Goal: Information Seeking & Learning: Learn about a topic

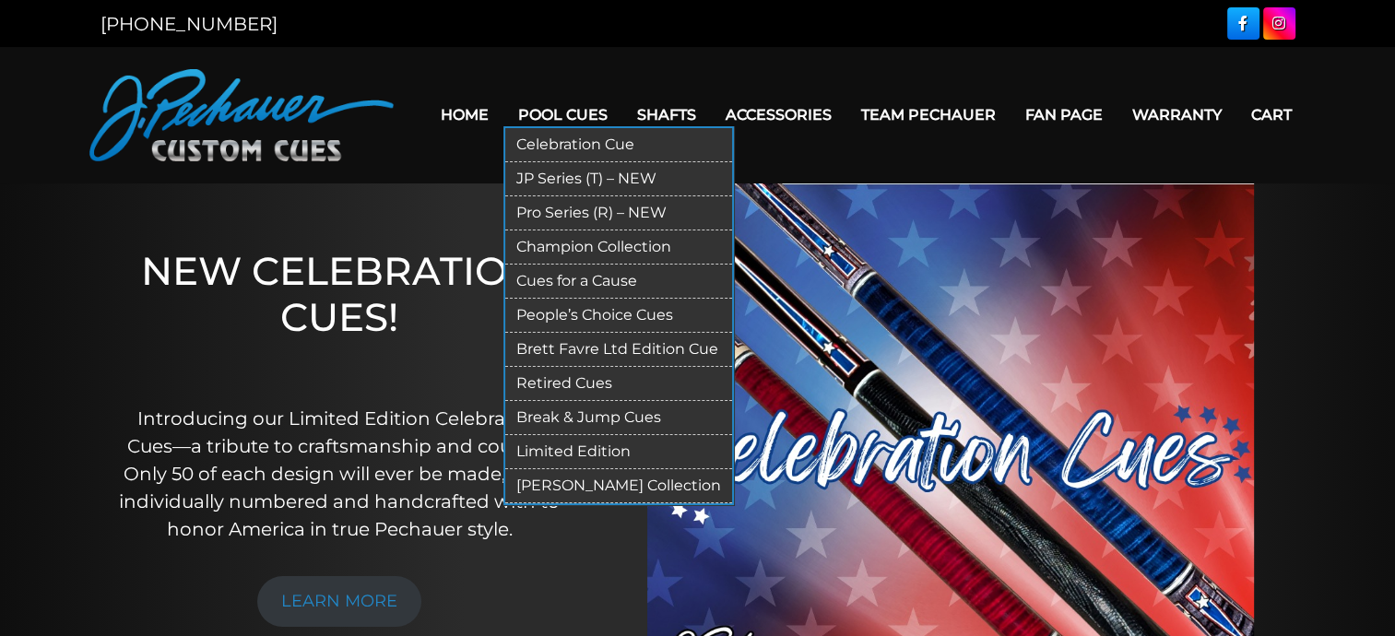
click at [571, 143] on link "Celebration Cue" at bounding box center [618, 145] width 227 height 34
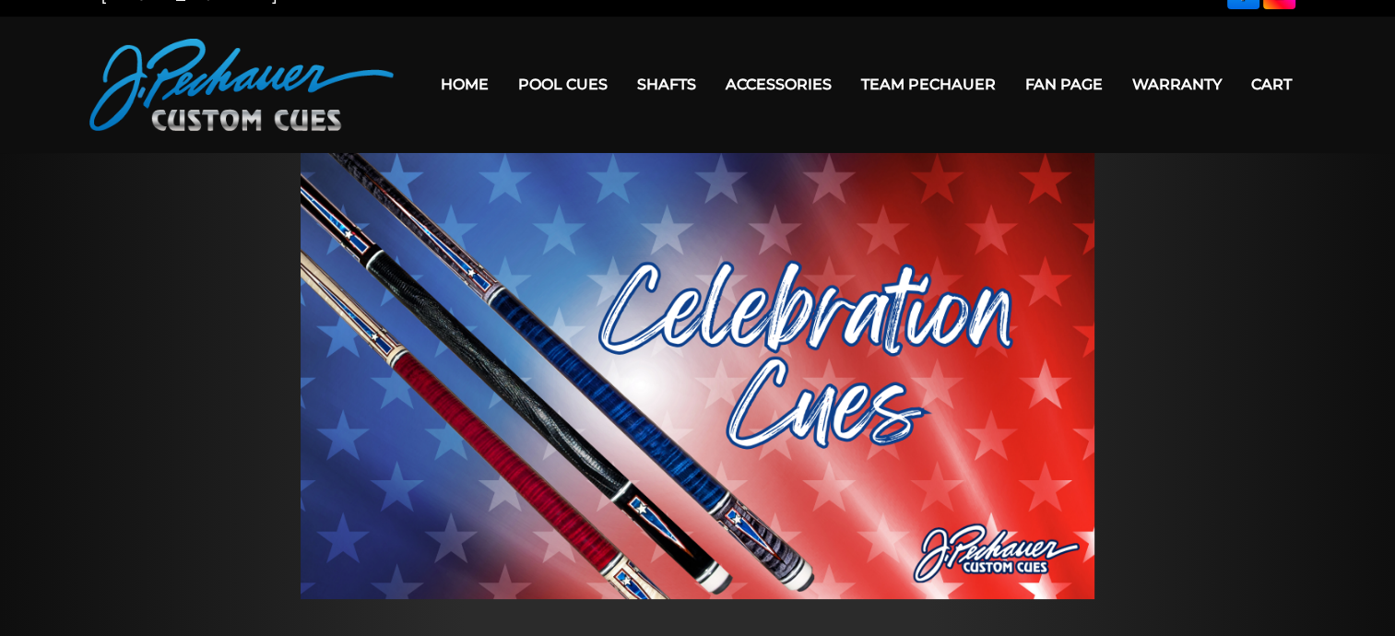
scroll to position [20, 0]
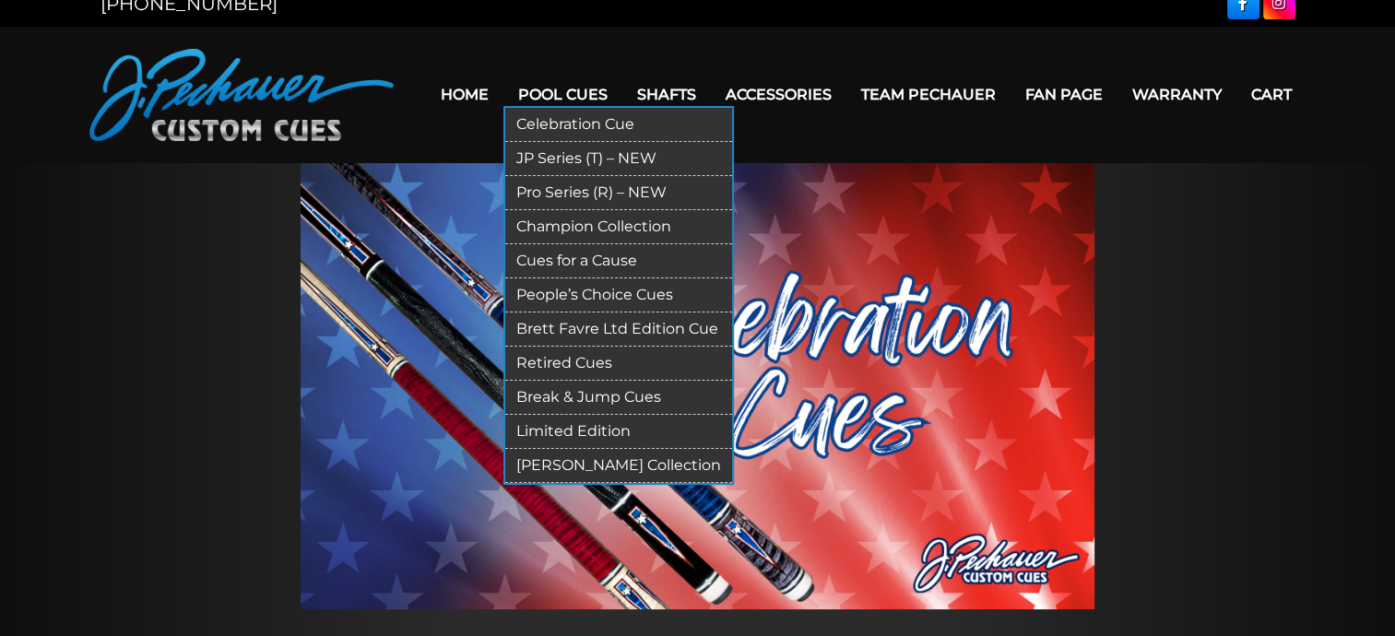
click at [559, 151] on link "JP Series (T) – NEW" at bounding box center [618, 159] width 227 height 34
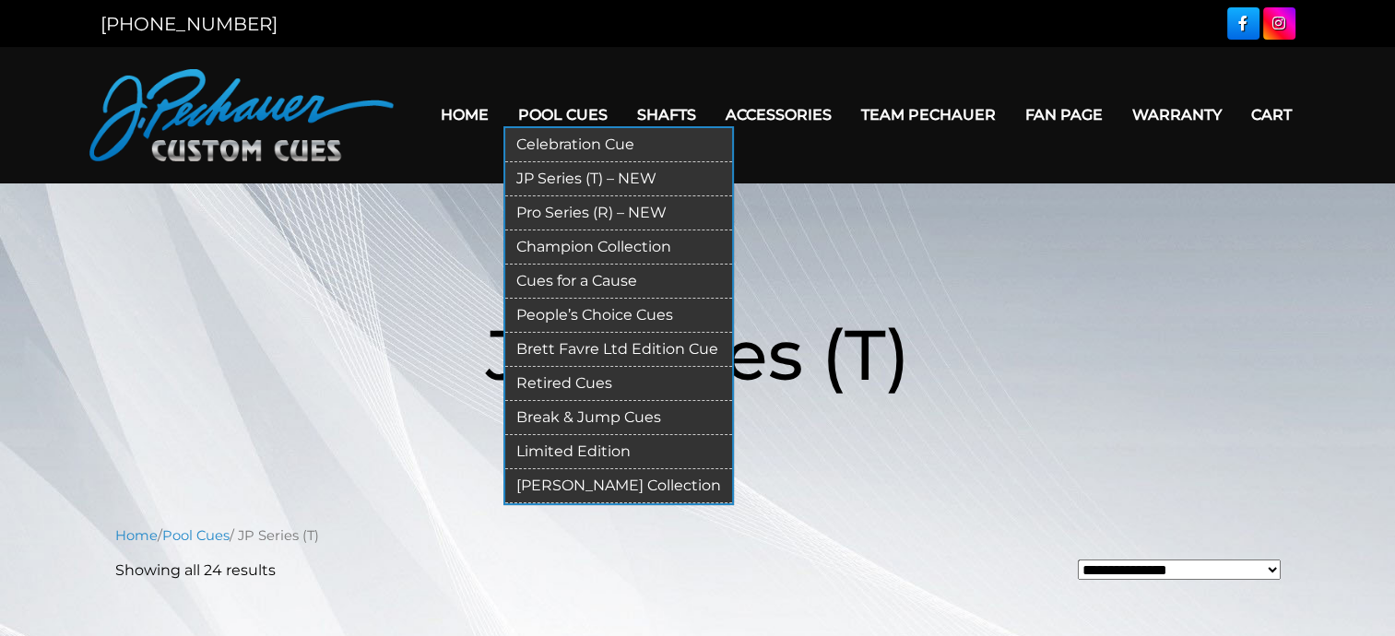
click at [579, 208] on link "Pro Series (R) – NEW" at bounding box center [618, 213] width 227 height 34
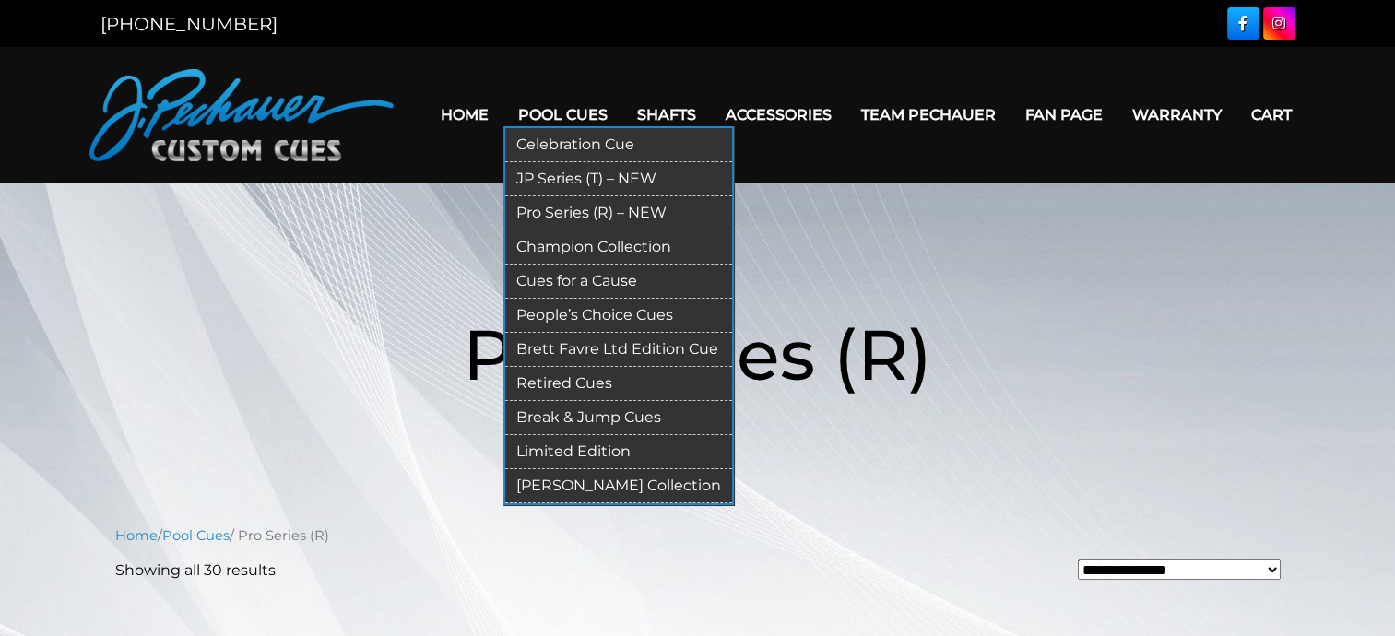
click at [619, 239] on link "Champion Collection" at bounding box center [618, 247] width 227 height 34
click at [619, 241] on link "Champion Collection" at bounding box center [618, 247] width 227 height 34
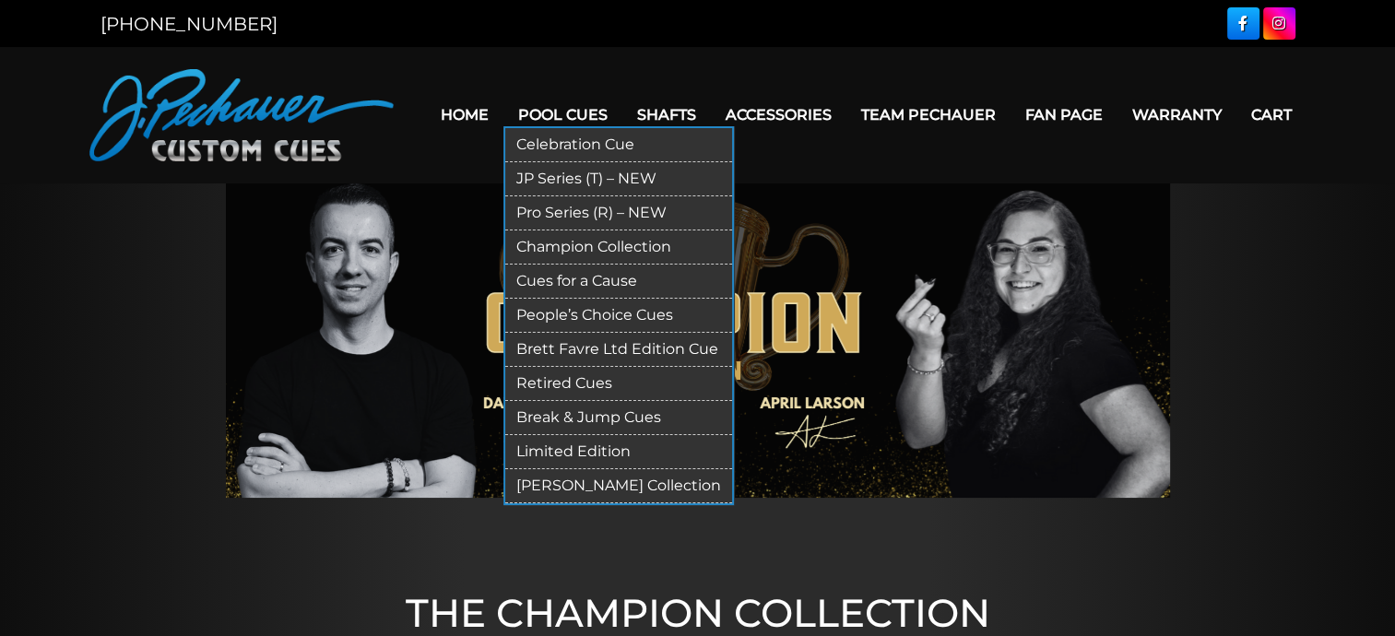
click at [583, 124] on link "Pool Cues" at bounding box center [562, 114] width 119 height 47
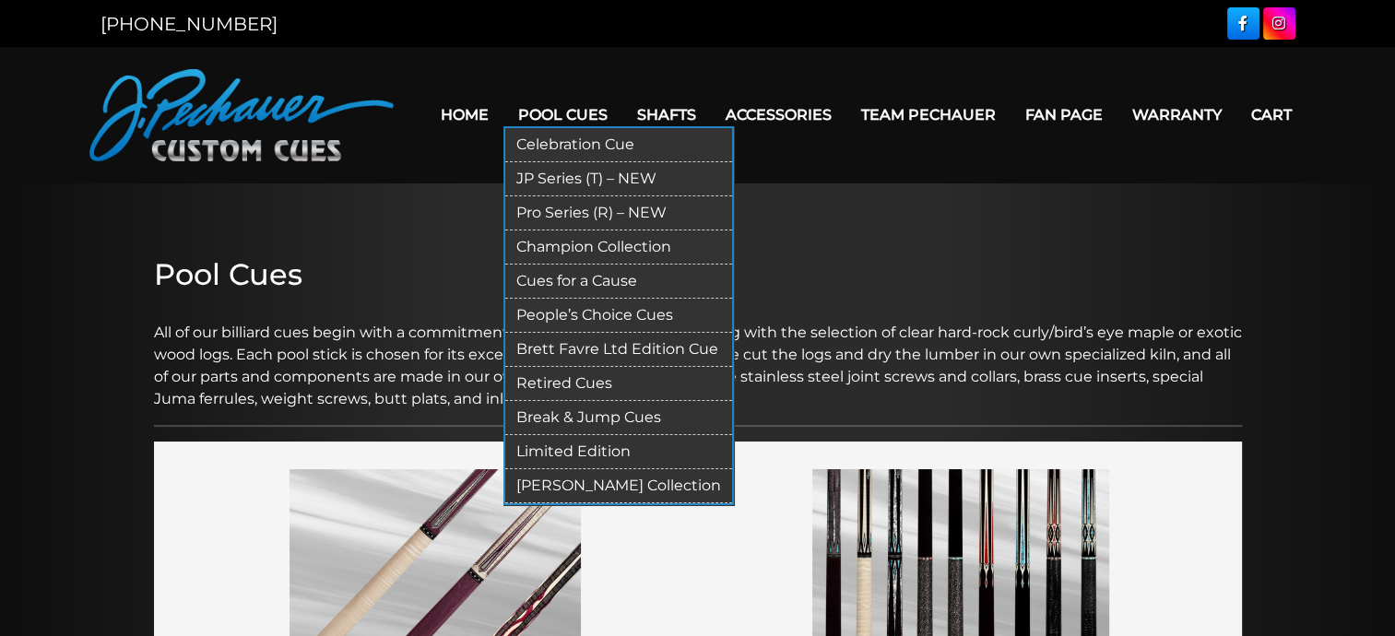
click at [623, 278] on link "Cues for a Cause" at bounding box center [618, 282] width 227 height 34
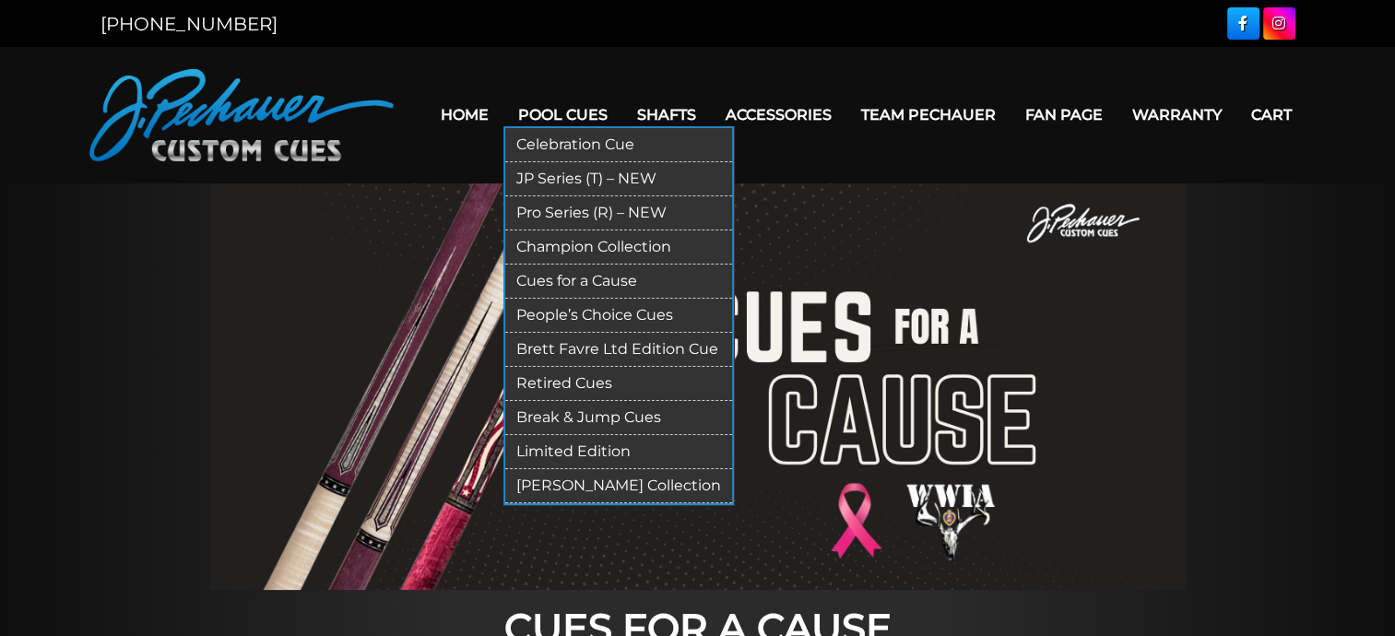
click at [643, 315] on link "People’s Choice Cues" at bounding box center [618, 316] width 227 height 34
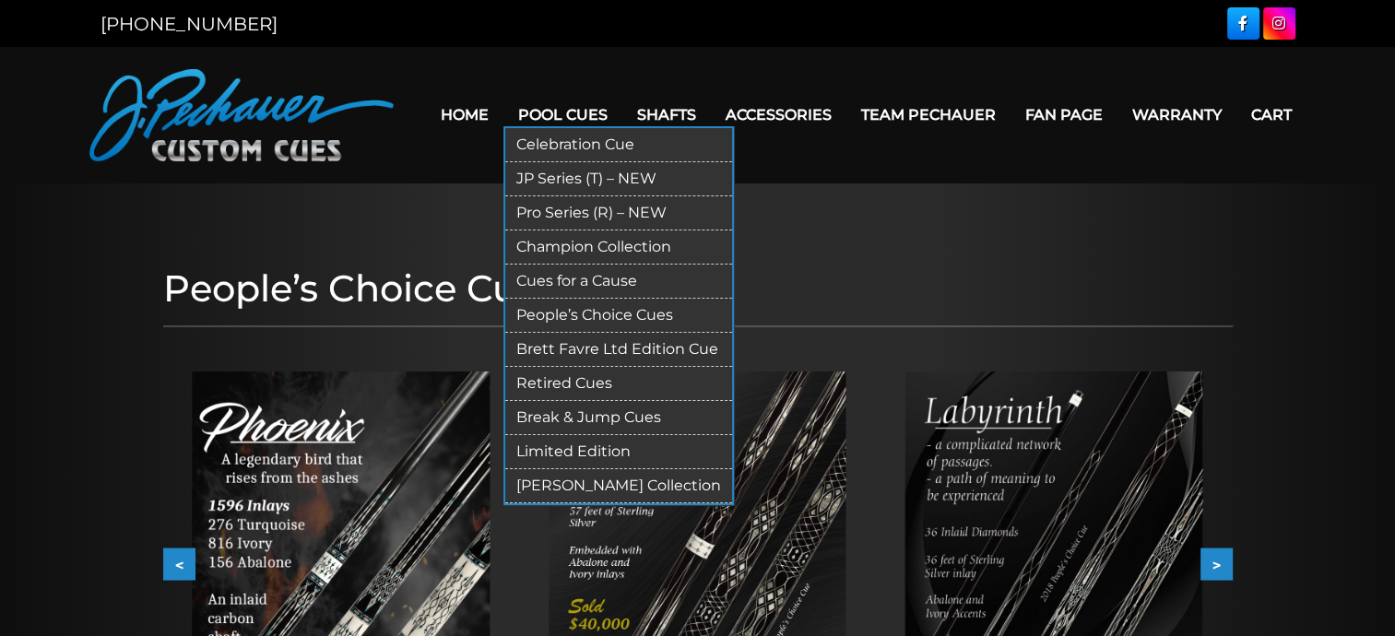
click at [667, 343] on link "Brett Favre Ltd Edition Cue" at bounding box center [618, 350] width 227 height 34
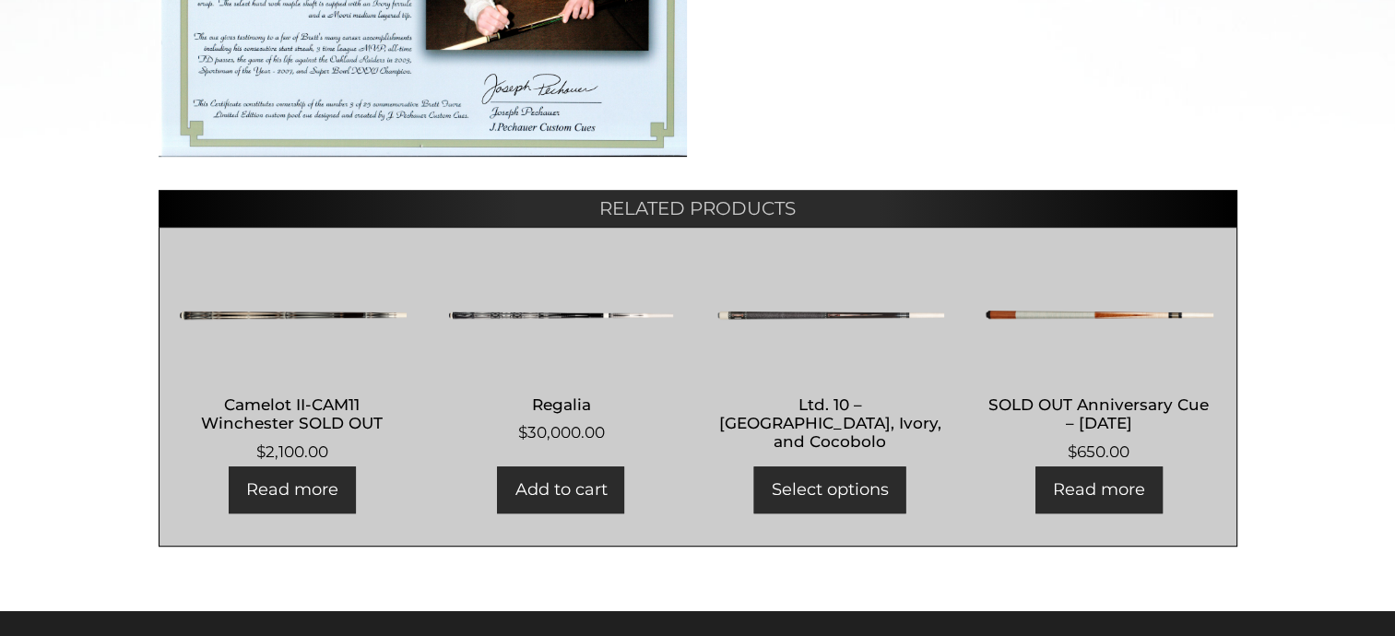
scroll to position [928, 0]
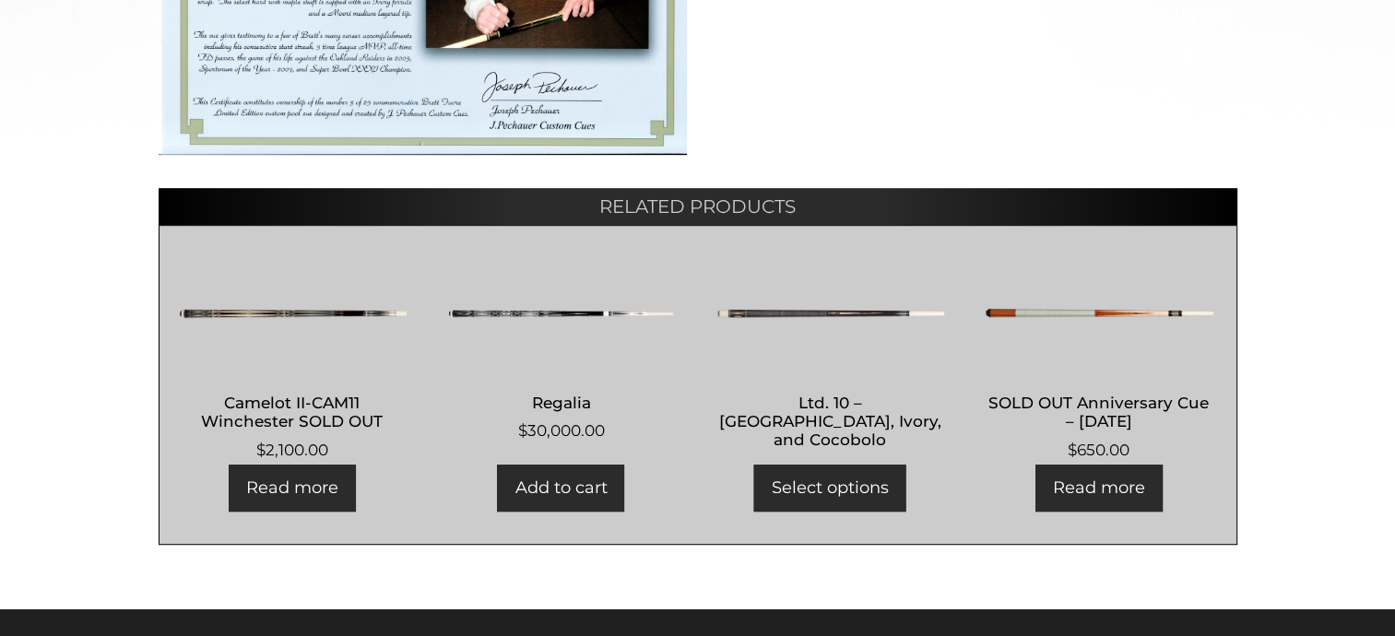
click at [857, 392] on h2 "Ltd. 10 – Ebony, Ivory, and Cocobolo" at bounding box center [830, 421] width 230 height 72
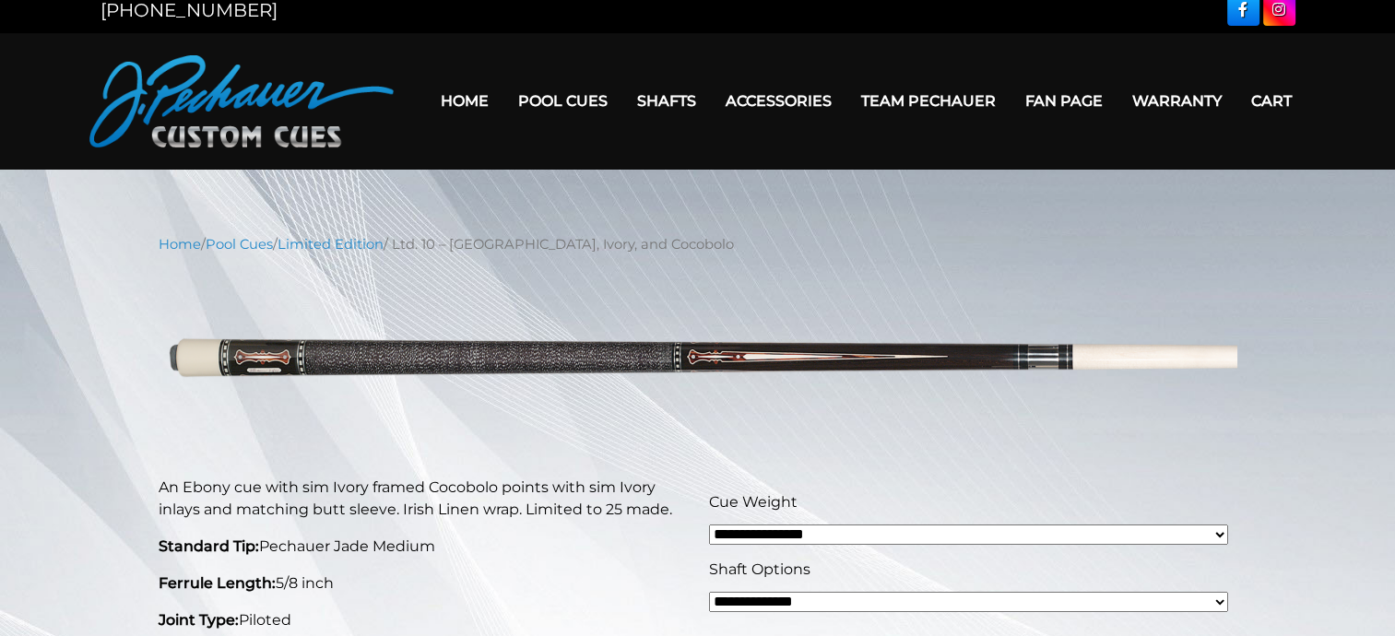
scroll to position [10, 0]
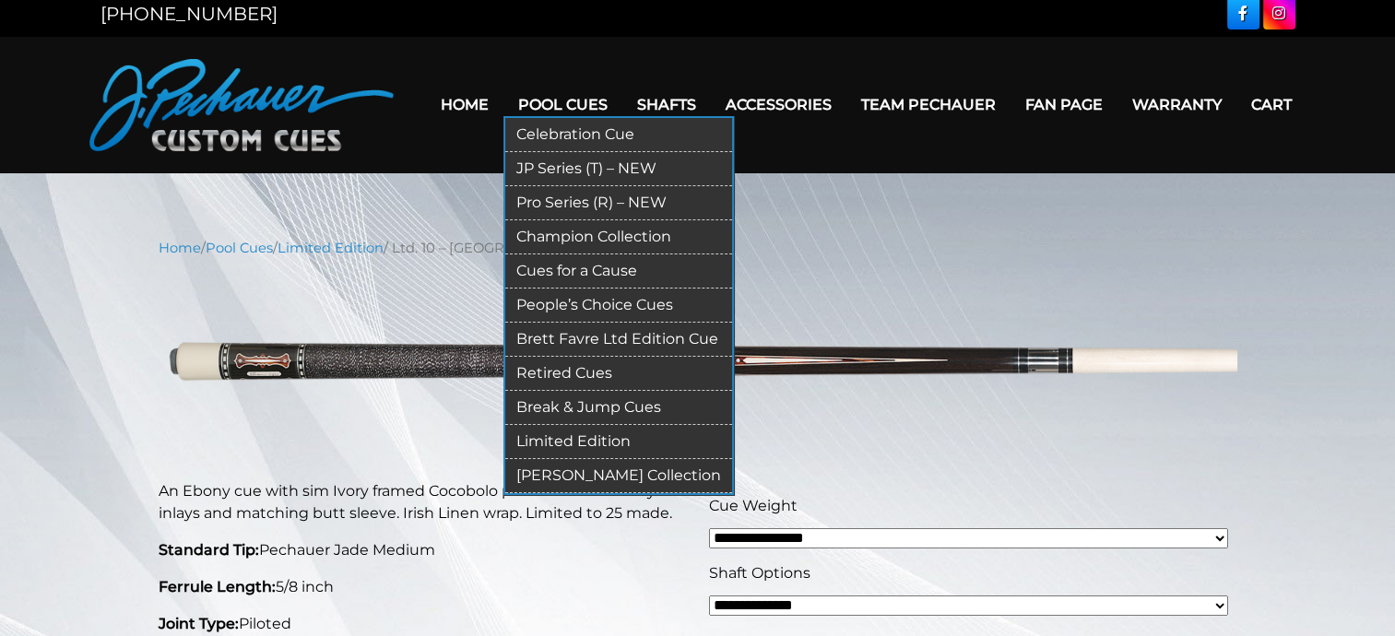
click at [596, 365] on link "Retired Cues" at bounding box center [618, 374] width 227 height 34
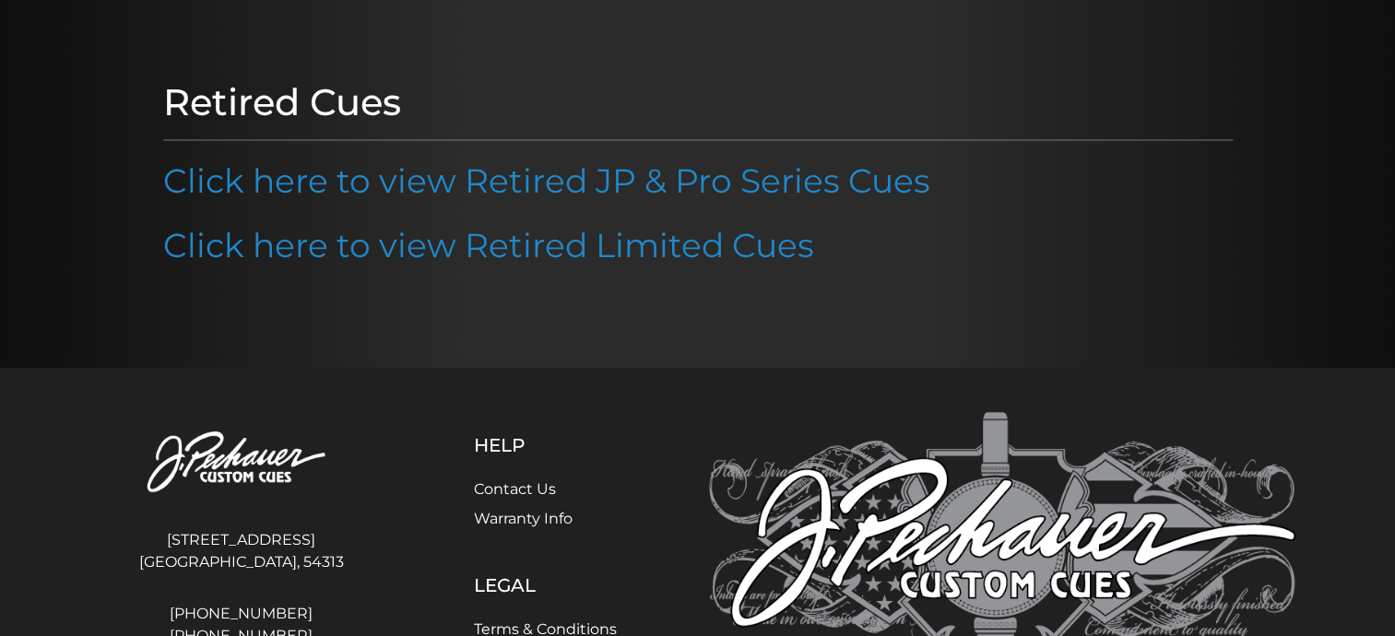
scroll to position [155, 0]
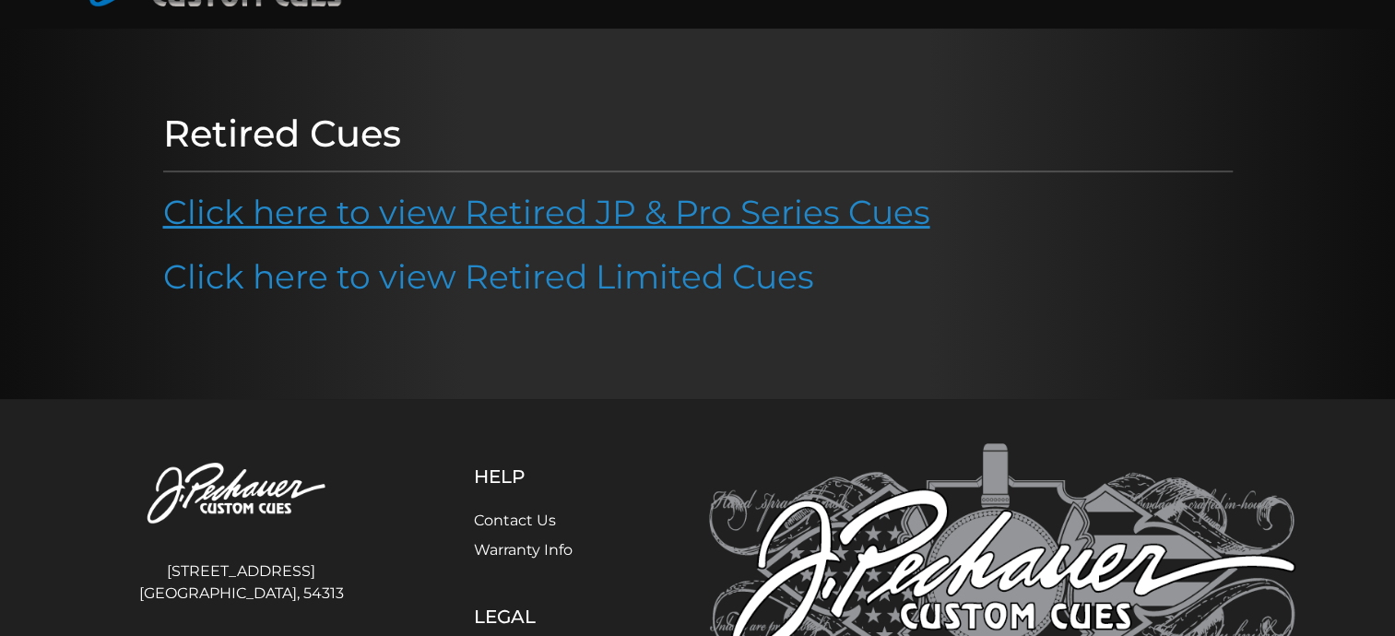
click at [670, 219] on link "Click here to view Retired JP & Pro Series Cues" at bounding box center [546, 212] width 767 height 41
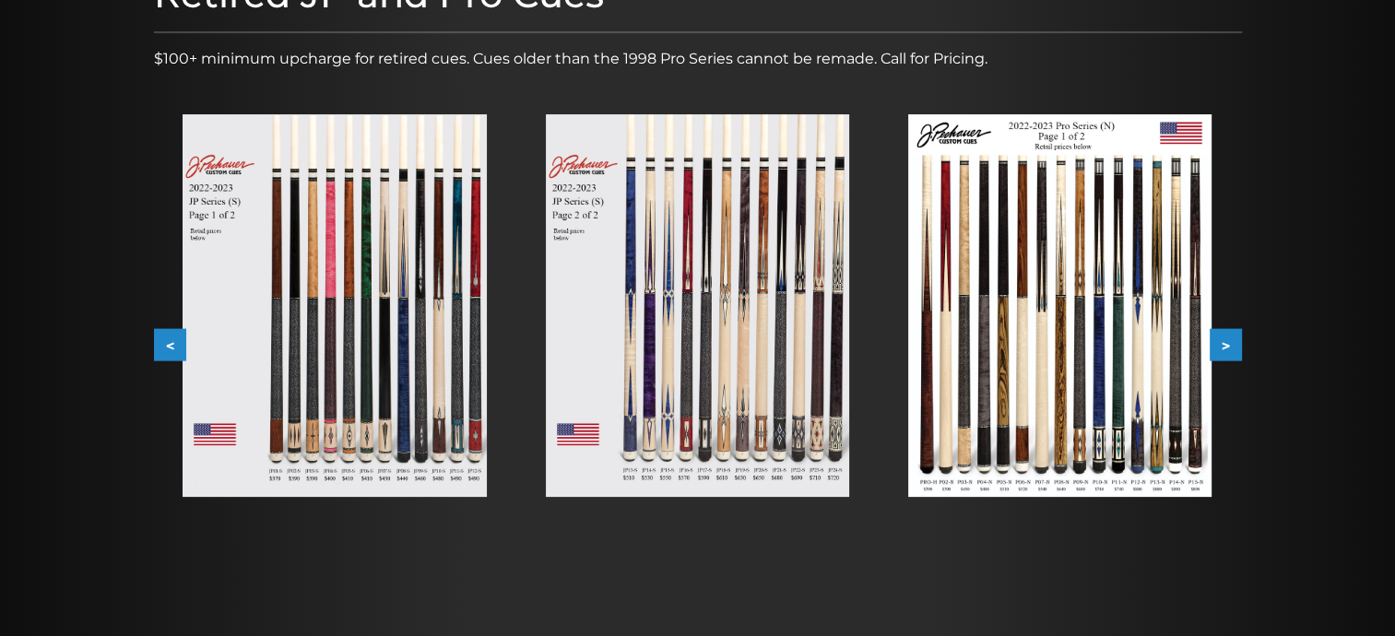
scroll to position [284, 0]
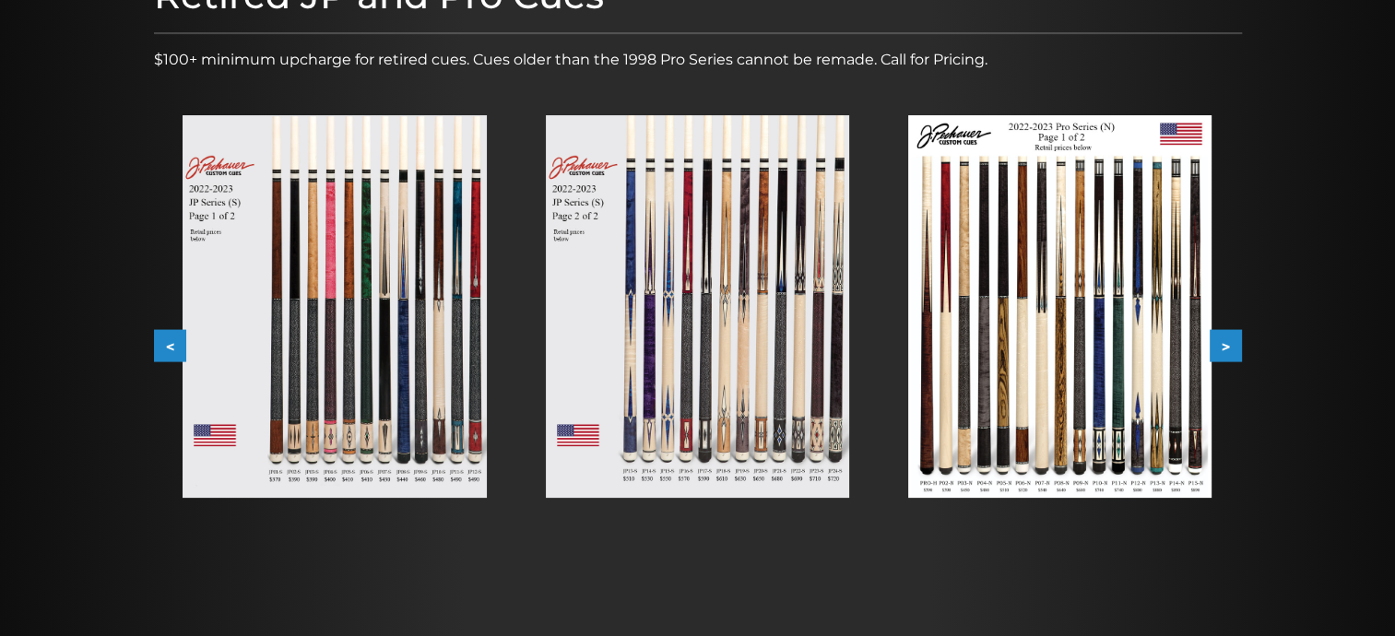
click at [167, 345] on button "<" at bounding box center [170, 346] width 32 height 32
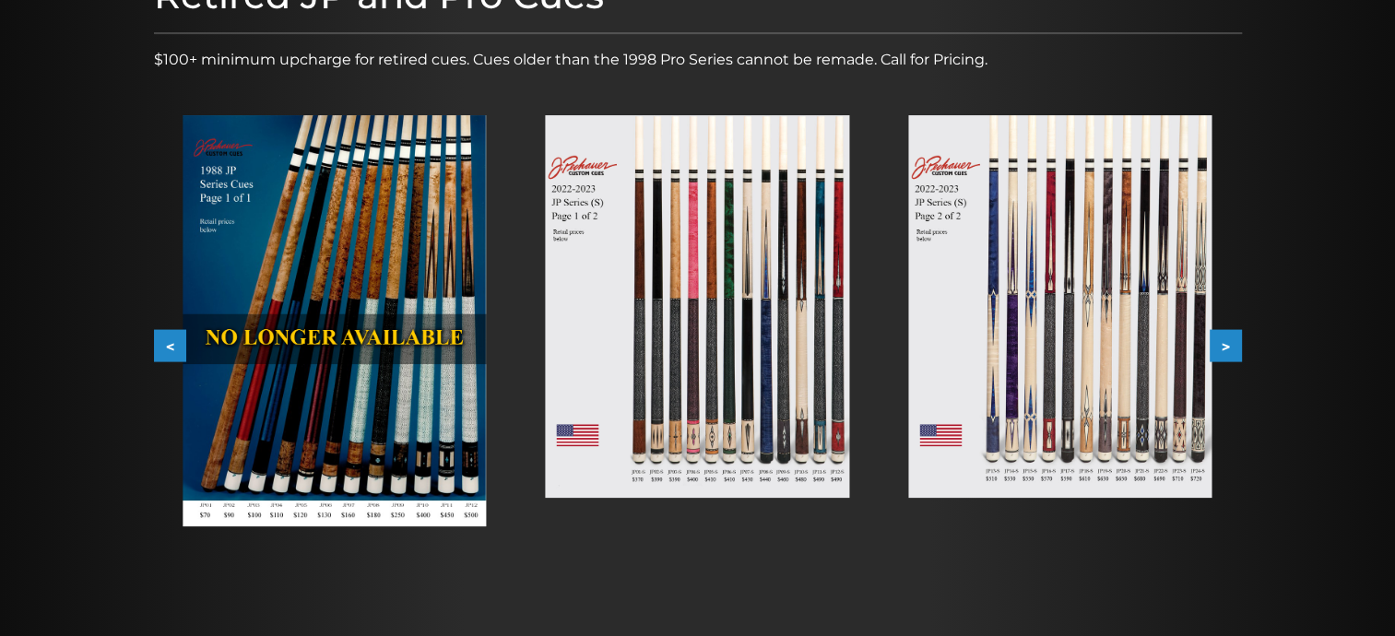
click at [1228, 343] on button ">" at bounding box center [1225, 346] width 32 height 32
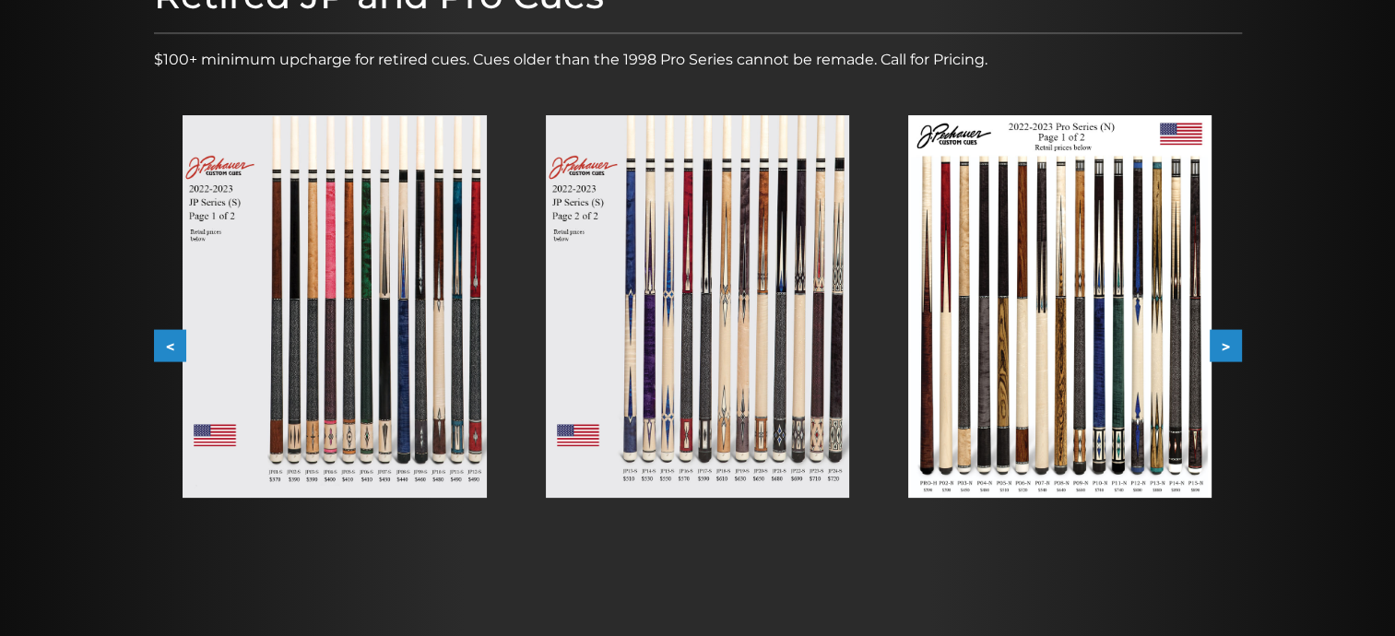
click at [1228, 343] on button ">" at bounding box center [1225, 346] width 32 height 32
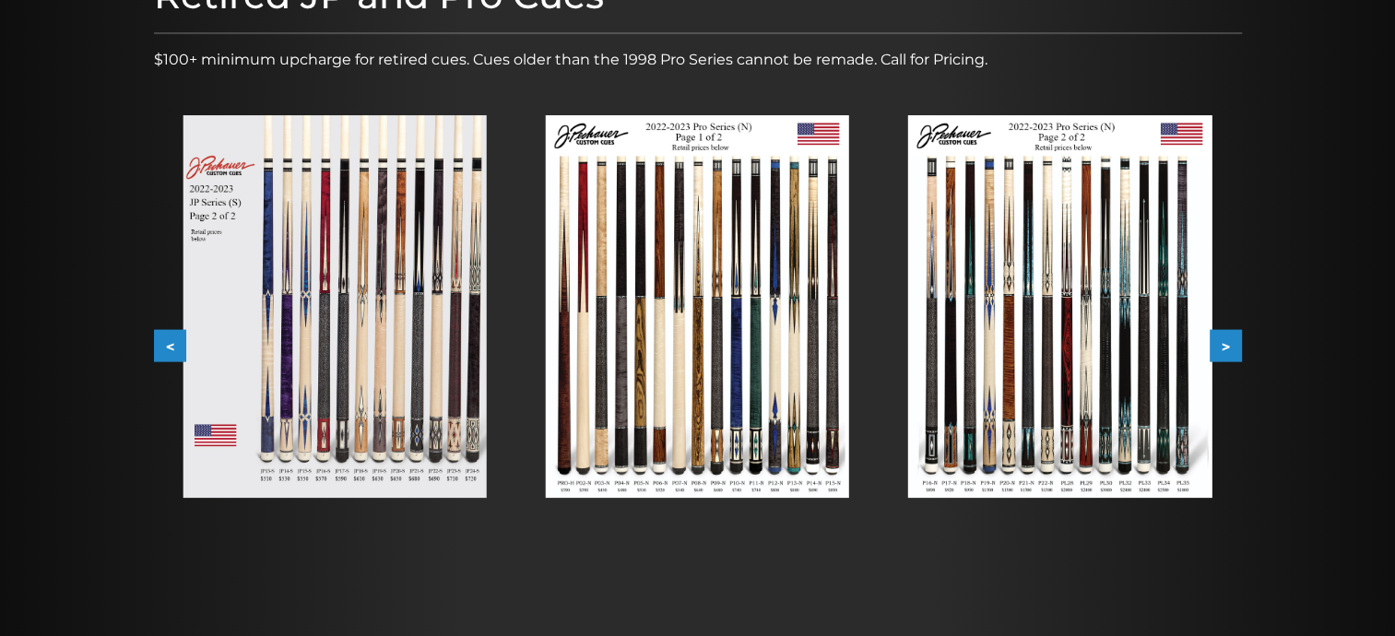
click at [1228, 343] on button ">" at bounding box center [1225, 346] width 32 height 32
